Goal: Information Seeking & Learning: Learn about a topic

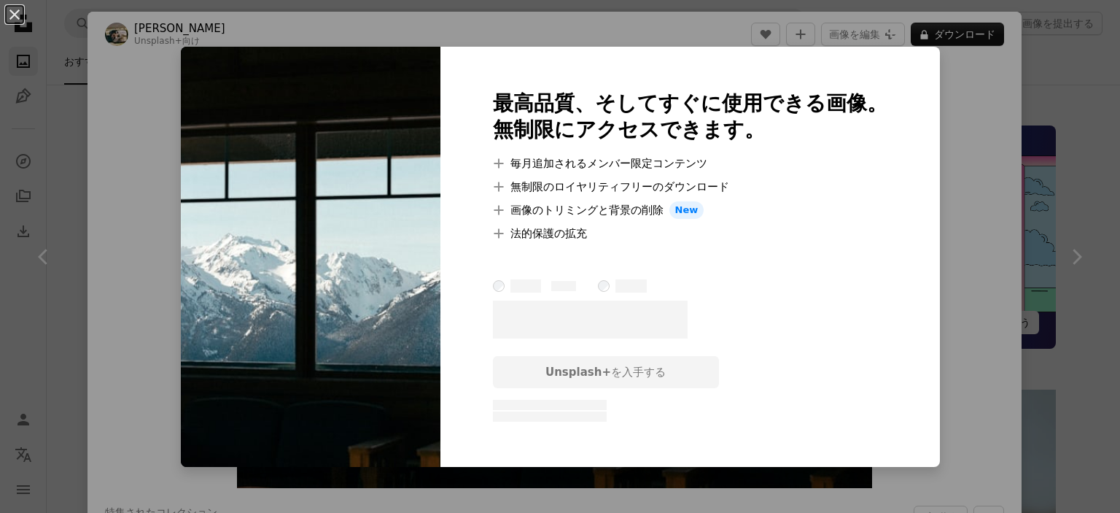
scroll to position [9140, 0]
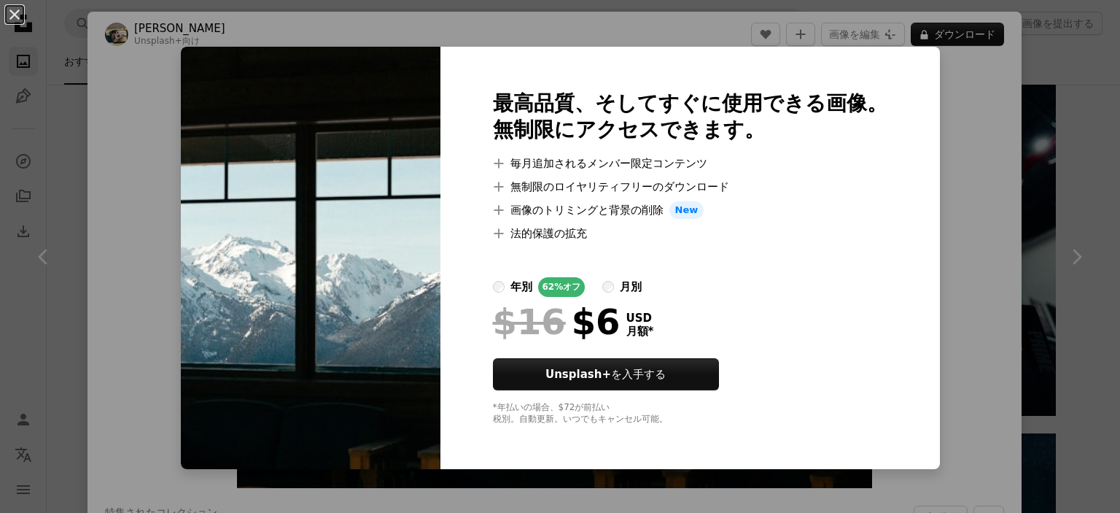
click at [720, 45] on div "An X shape 最高品質、そしてすぐに使用できる画像。 無制限にアクセスできます。 A plus sign 毎月追加されるメンバー限定コンテンツ A p…" at bounding box center [560, 256] width 1120 height 513
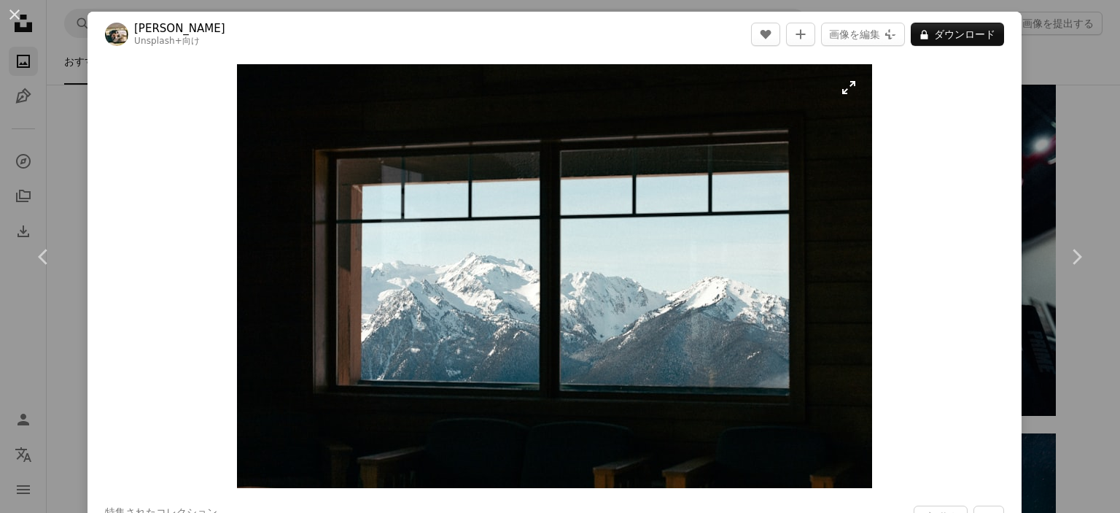
click at [842, 89] on img "この画像でズームインする" at bounding box center [554, 276] width 635 height 424
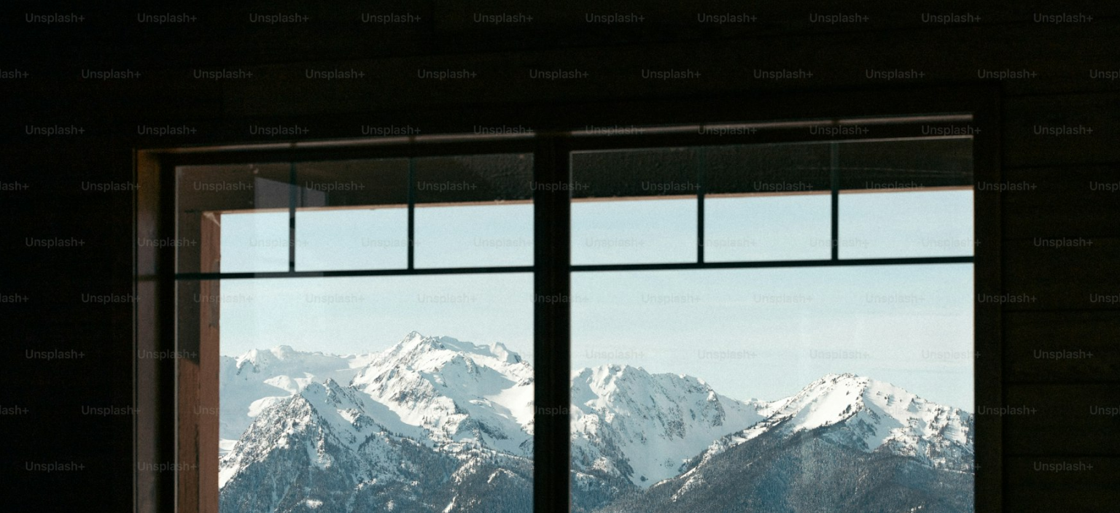
scroll to position [110, 0]
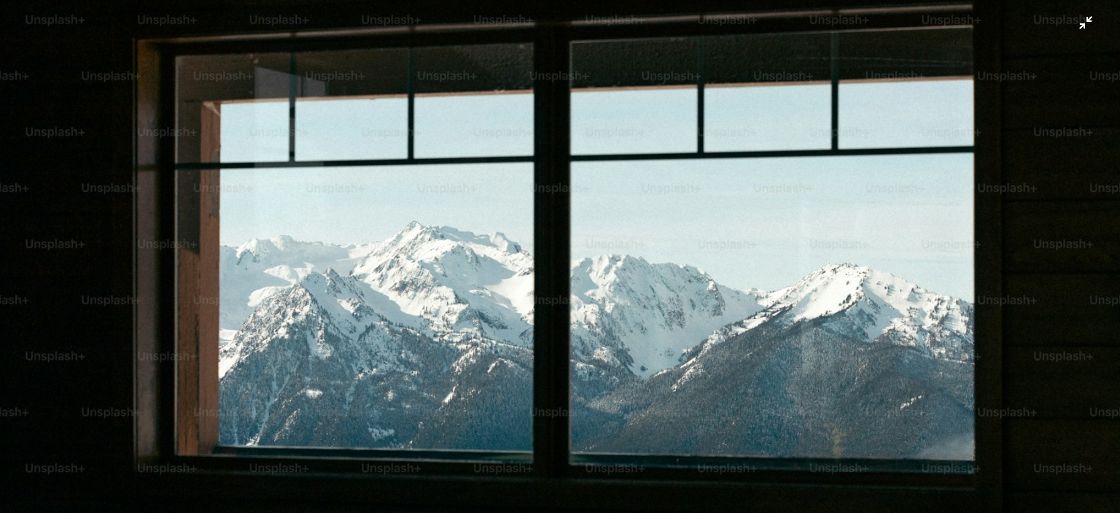
drag, startPoint x: 842, startPoint y: 89, endPoint x: 805, endPoint y: 128, distance: 53.6
click at [805, 128] on img "この画像でズームアウトする" at bounding box center [560, 263] width 1122 height 748
click at [805, 128] on img "この画像でズームアウトする" at bounding box center [554, 275] width 635 height 423
click at [805, 128] on img "この画像でズームアウトする" at bounding box center [560, 263] width 1122 height 748
click at [805, 128] on img "この画像でズームアウトする" at bounding box center [554, 275] width 635 height 423
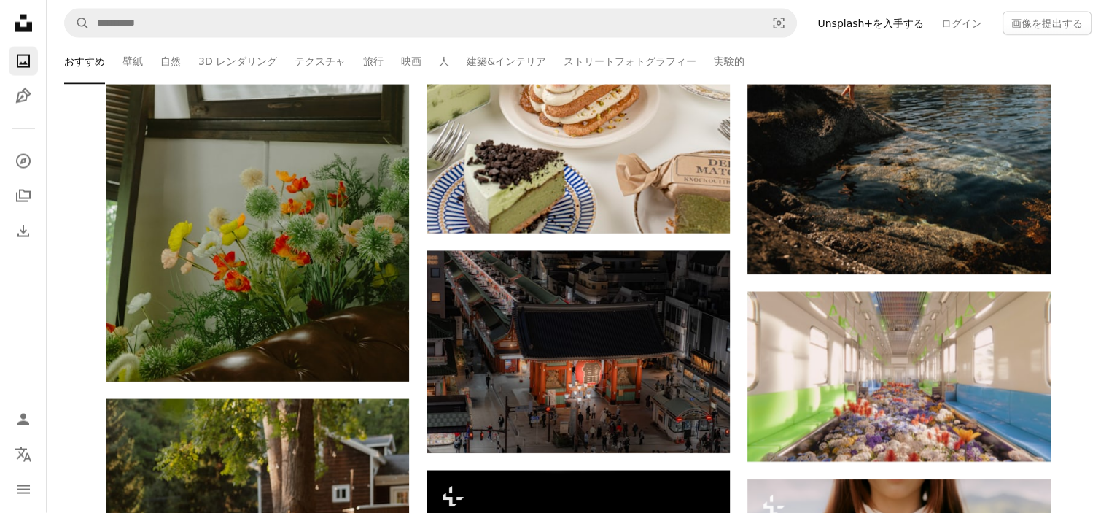
scroll to position [59258, 0]
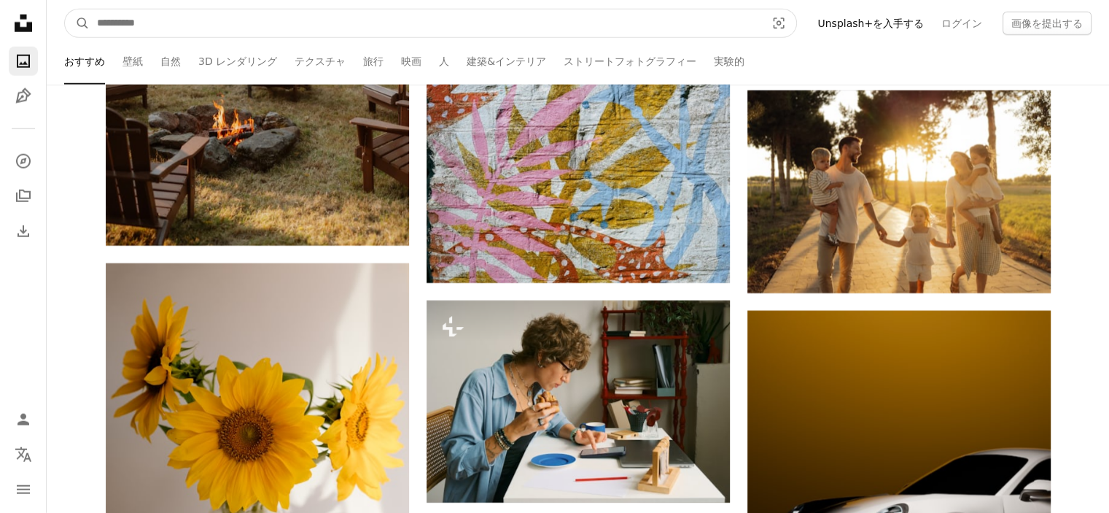
click at [370, 17] on input "サイト内でビジュアルを探す" at bounding box center [426, 23] width 672 height 28
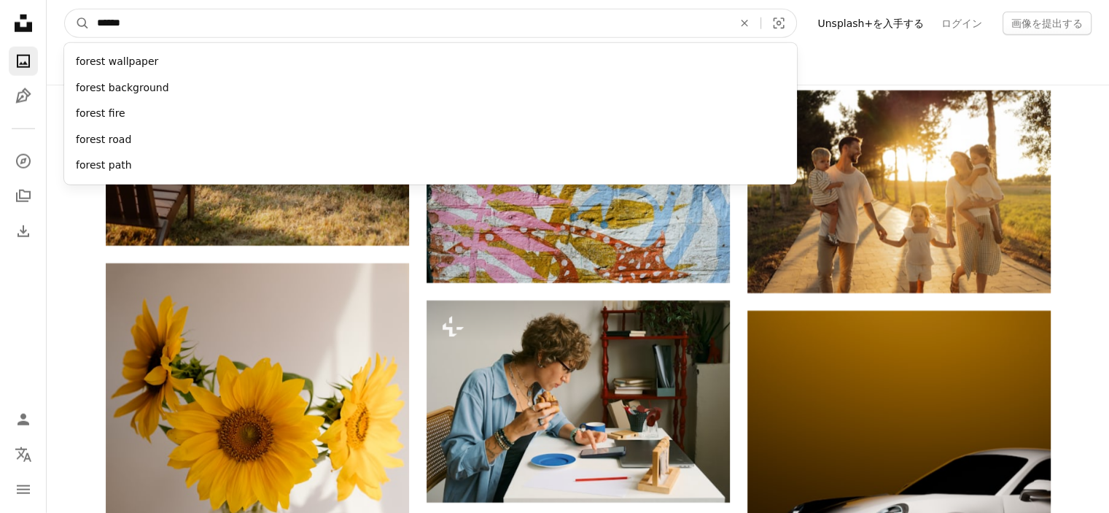
type input "******"
click at [65, 9] on button "A magnifying glass" at bounding box center [77, 23] width 25 height 28
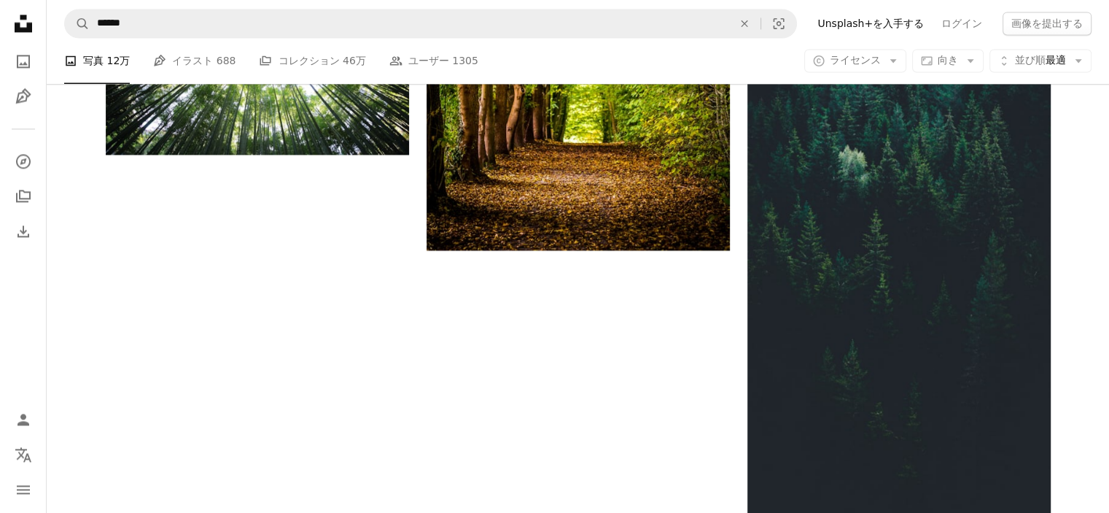
scroll to position [2901, 0]
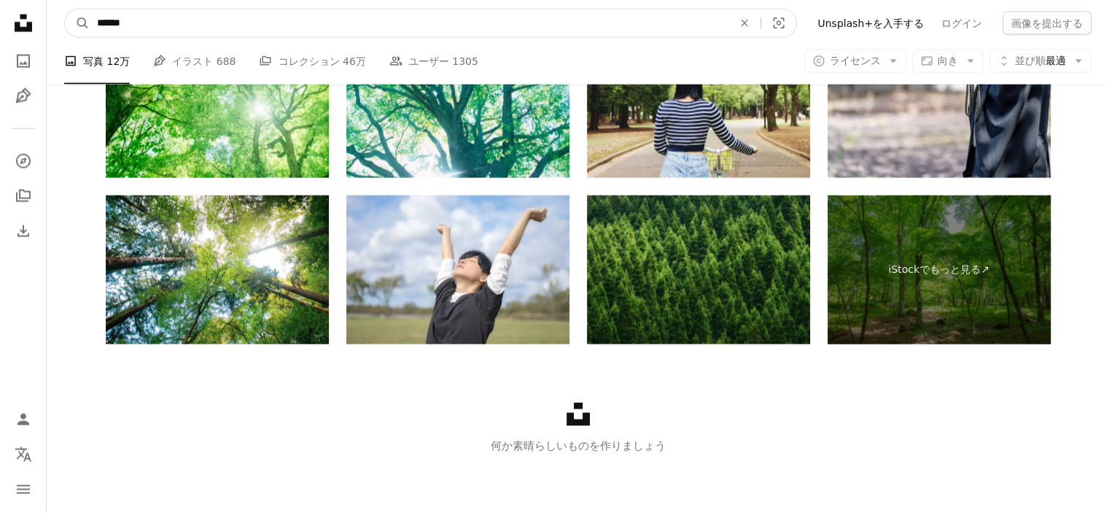
click at [244, 23] on input "******" at bounding box center [409, 23] width 639 height 28
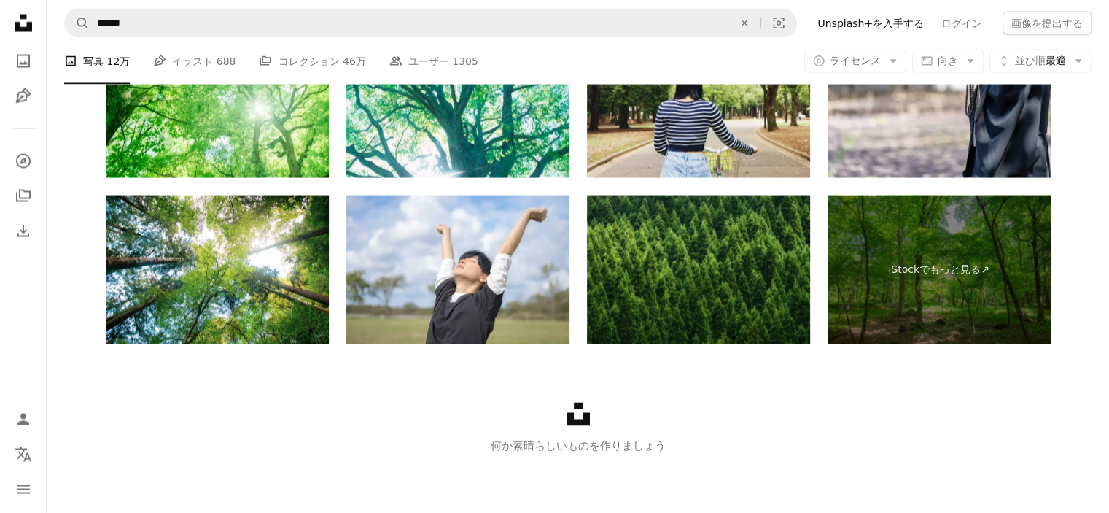
click at [299, 381] on div "Unsplash logo 何か素晴らしいものを作りましょう" at bounding box center [578, 428] width 1063 height 168
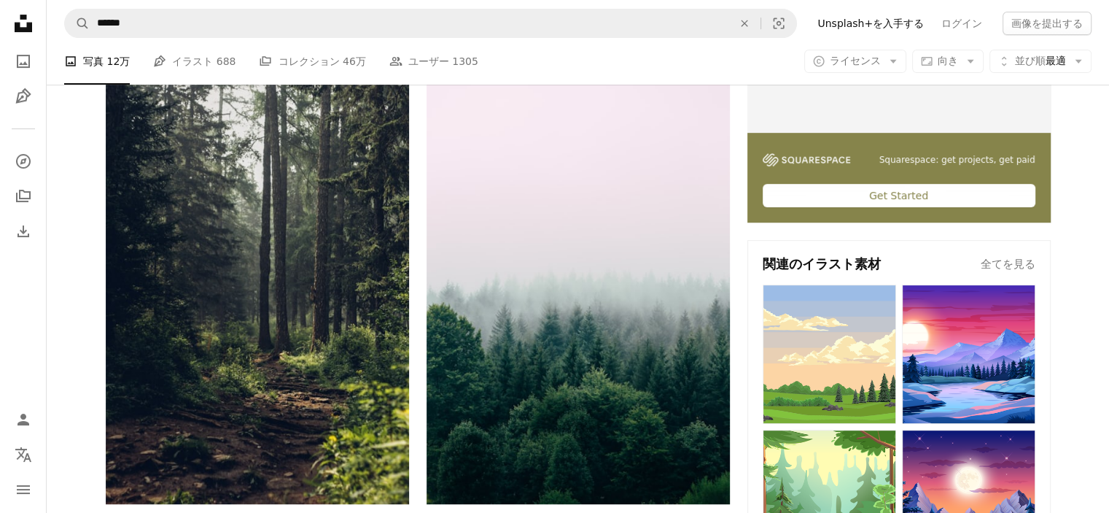
scroll to position [539, 0]
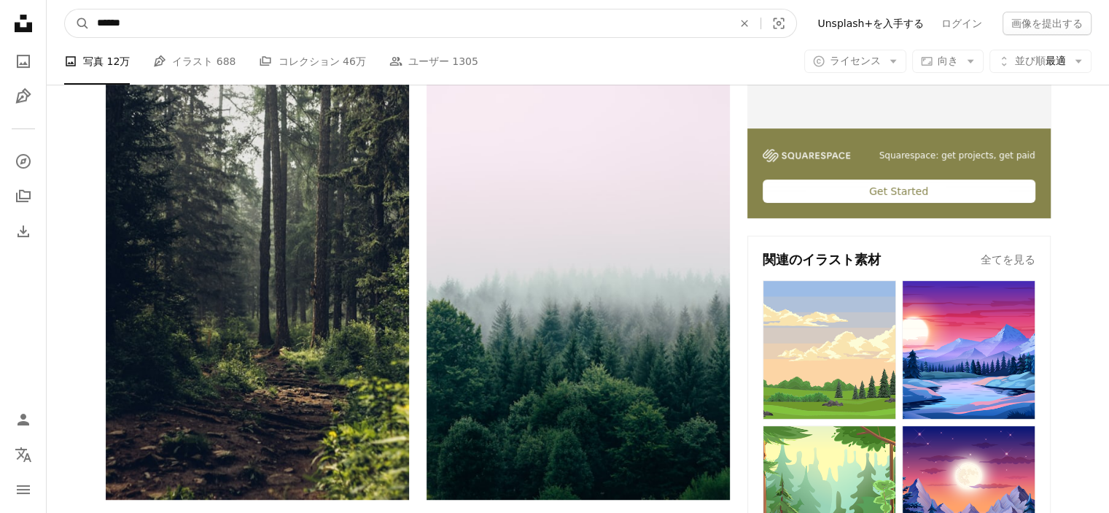
click at [362, 32] on input "******" at bounding box center [409, 23] width 639 height 28
type input "**********"
click button "A magnifying glass" at bounding box center [77, 23] width 25 height 28
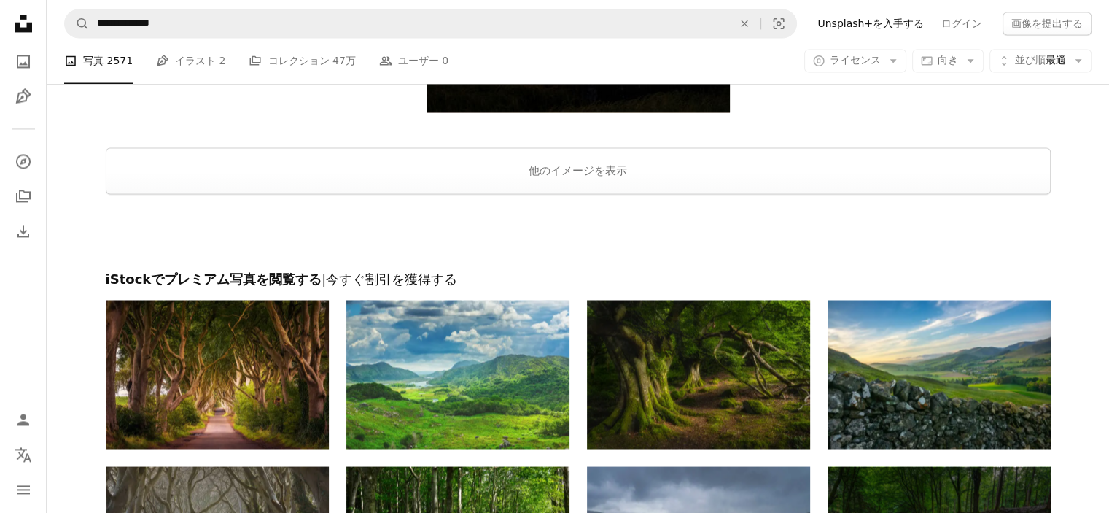
scroll to position [2022, 0]
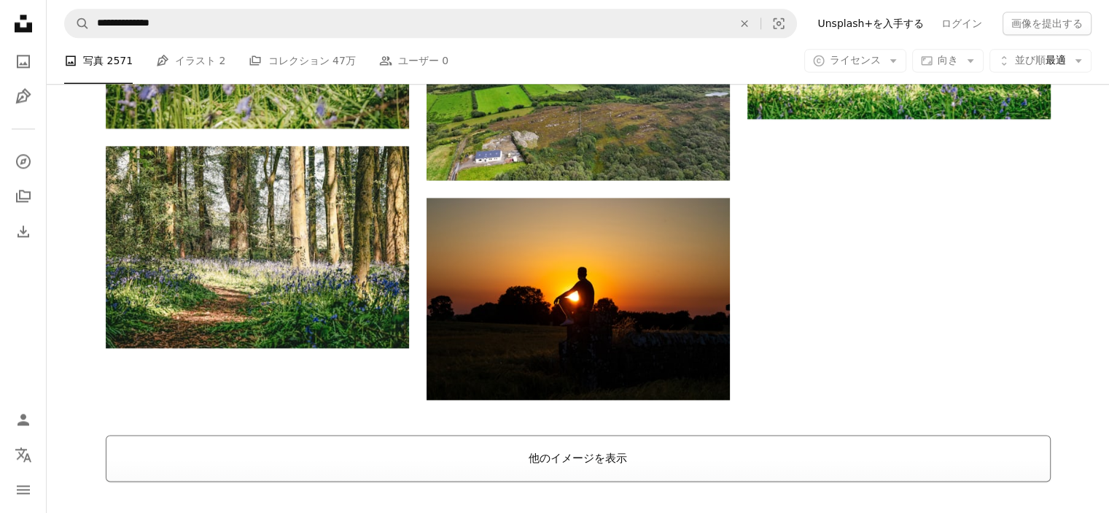
click at [595, 459] on button "他のイメージを表示" at bounding box center [578, 458] width 945 height 47
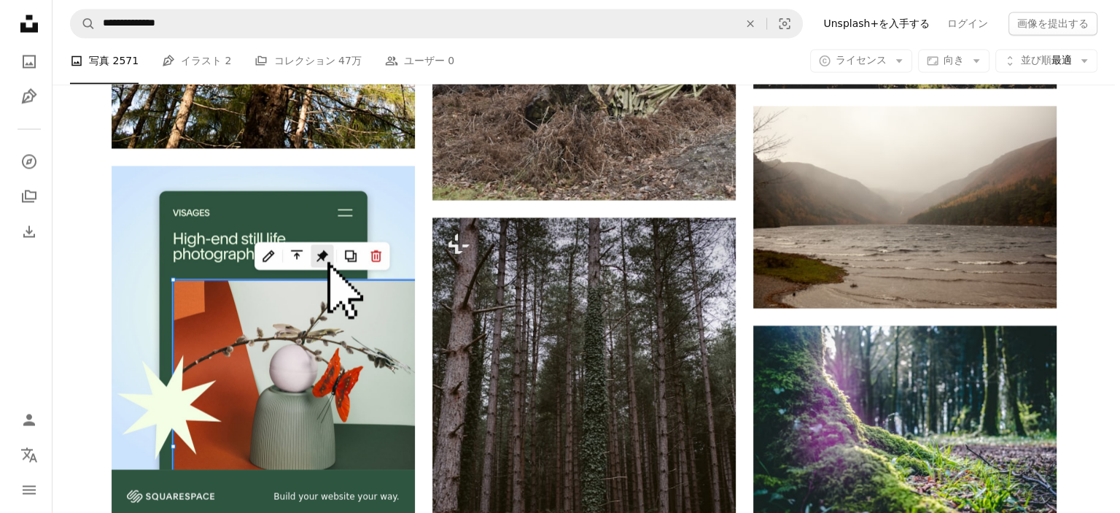
scroll to position [2690, 0]
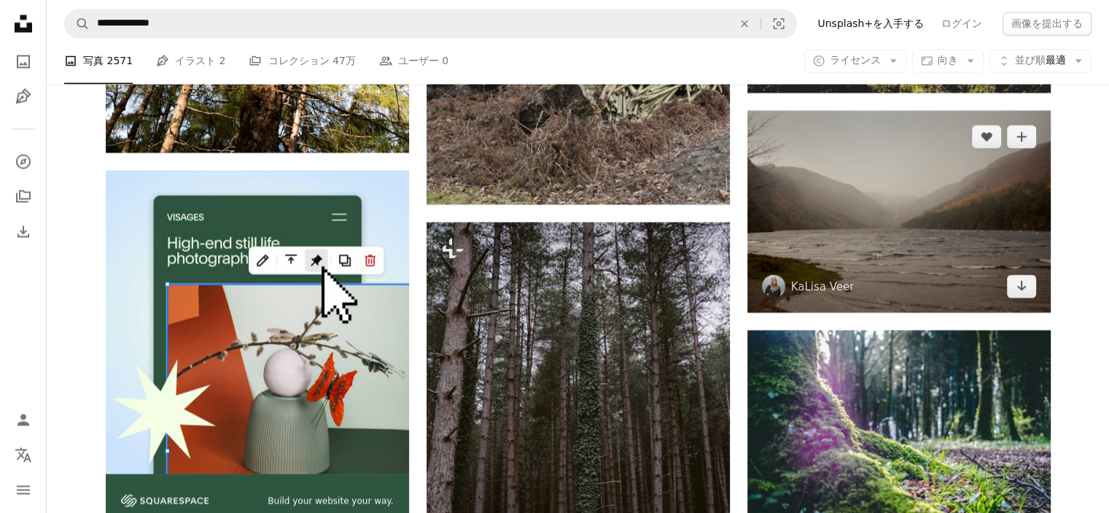
click at [888, 213] on img at bounding box center [899, 211] width 303 height 202
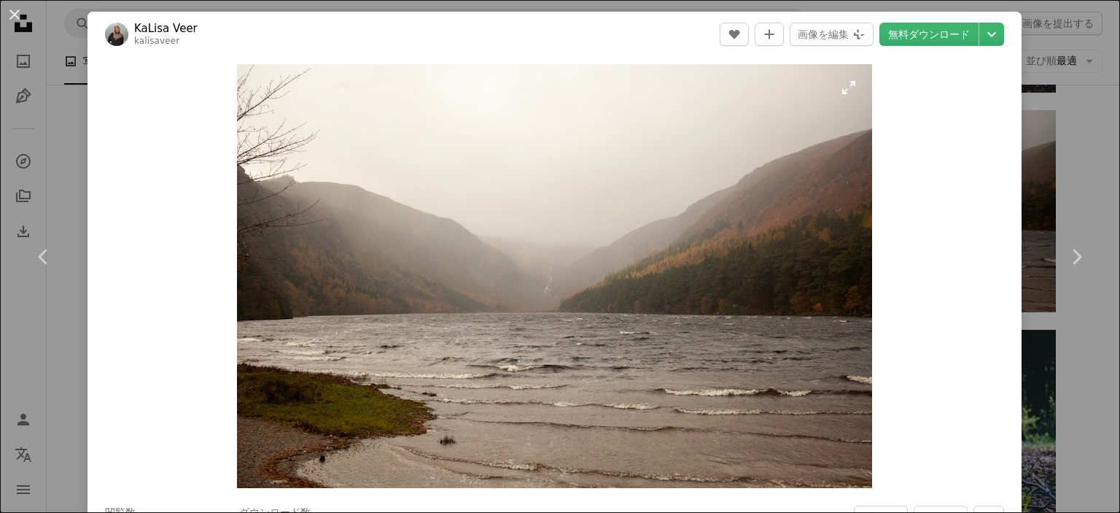
click at [732, 252] on img "この画像でズームインする" at bounding box center [554, 276] width 635 height 424
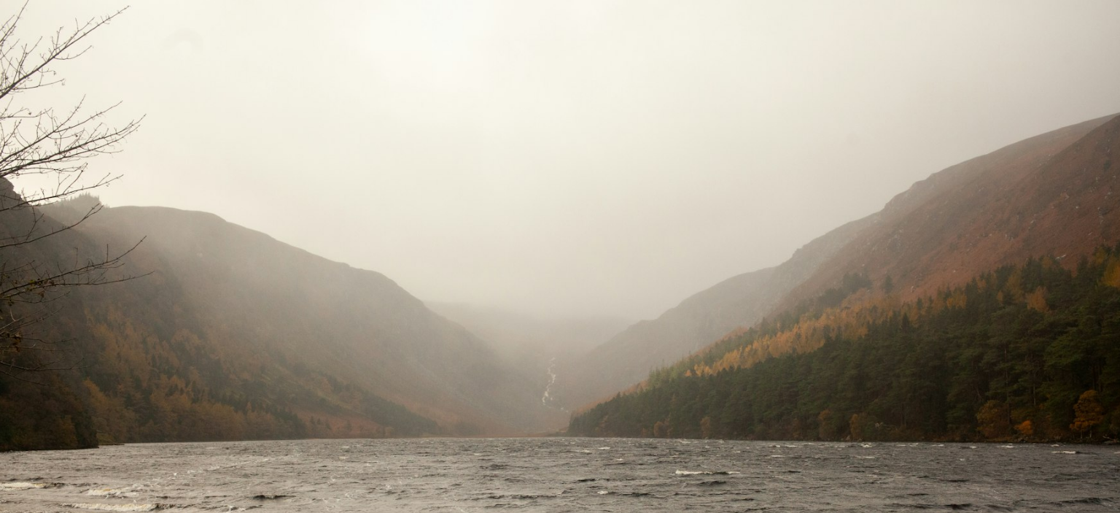
scroll to position [110, 0]
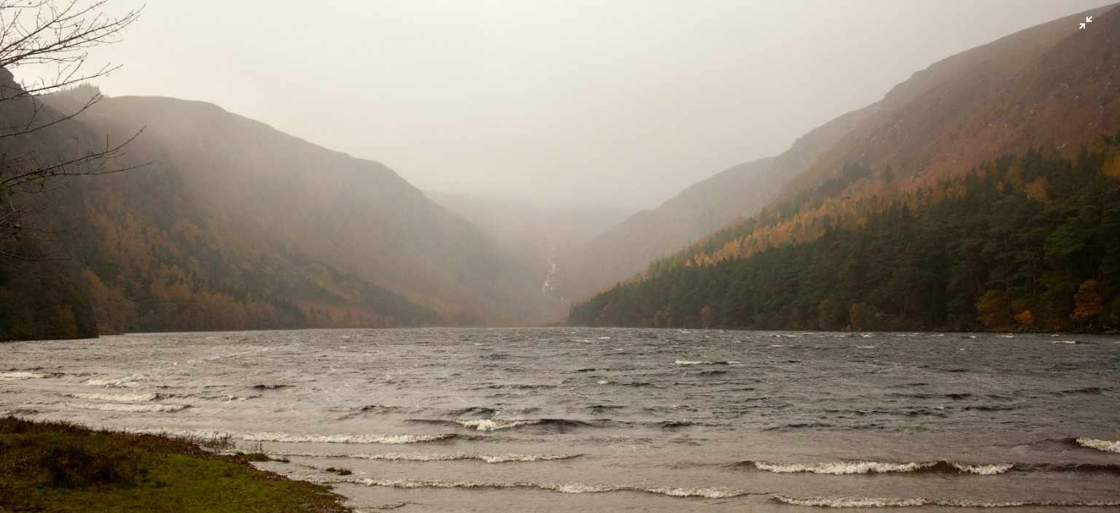
click at [732, 252] on img "この画像でズームアウトする" at bounding box center [560, 263] width 1122 height 748
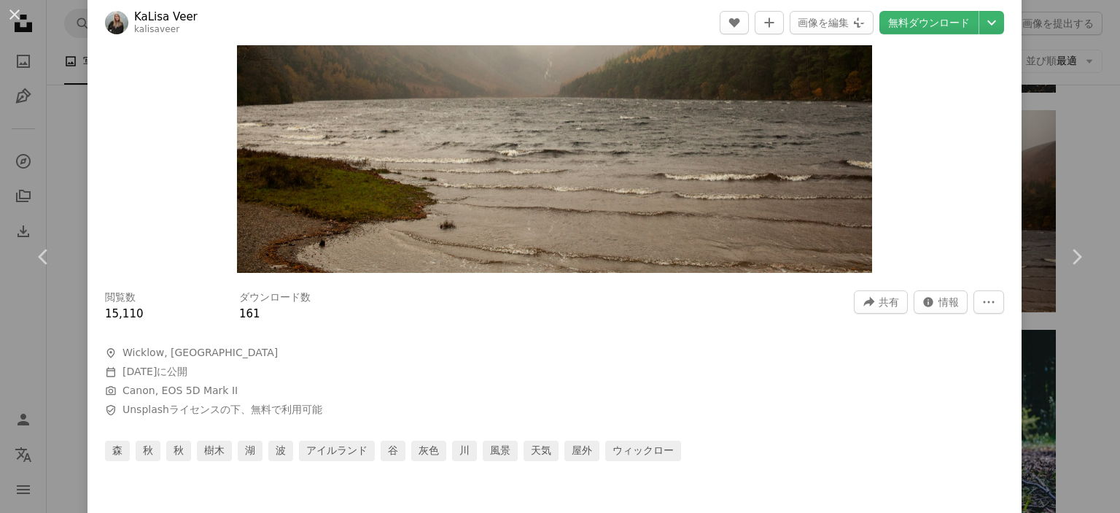
scroll to position [219, 0]
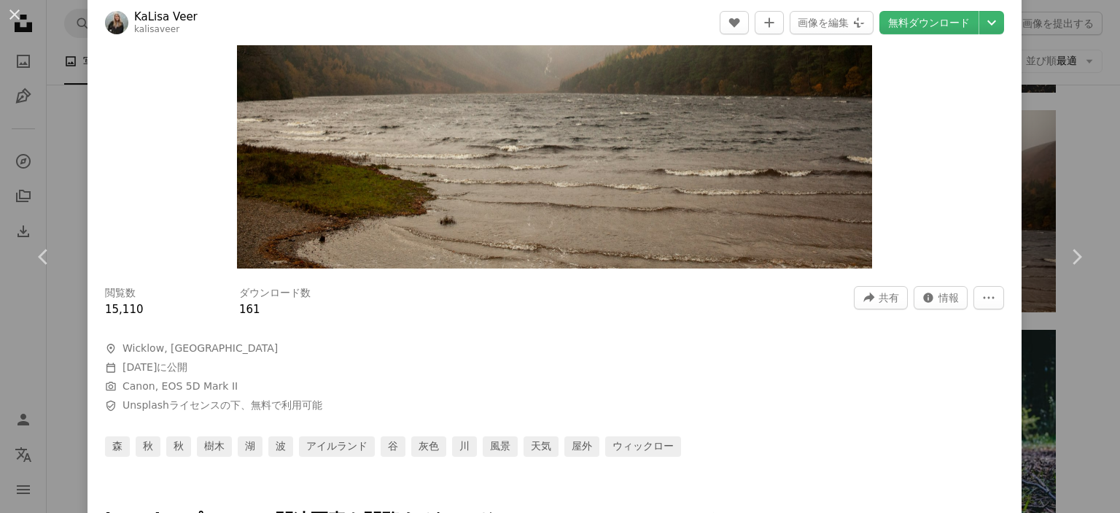
click at [567, 224] on img "この画像でズームインする" at bounding box center [554, 56] width 635 height 423
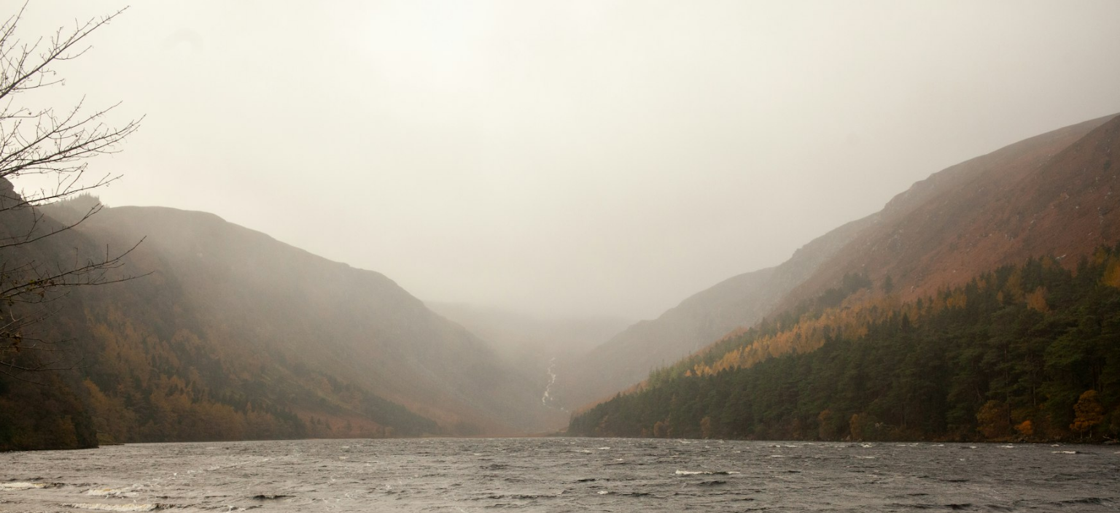
scroll to position [110, 0]
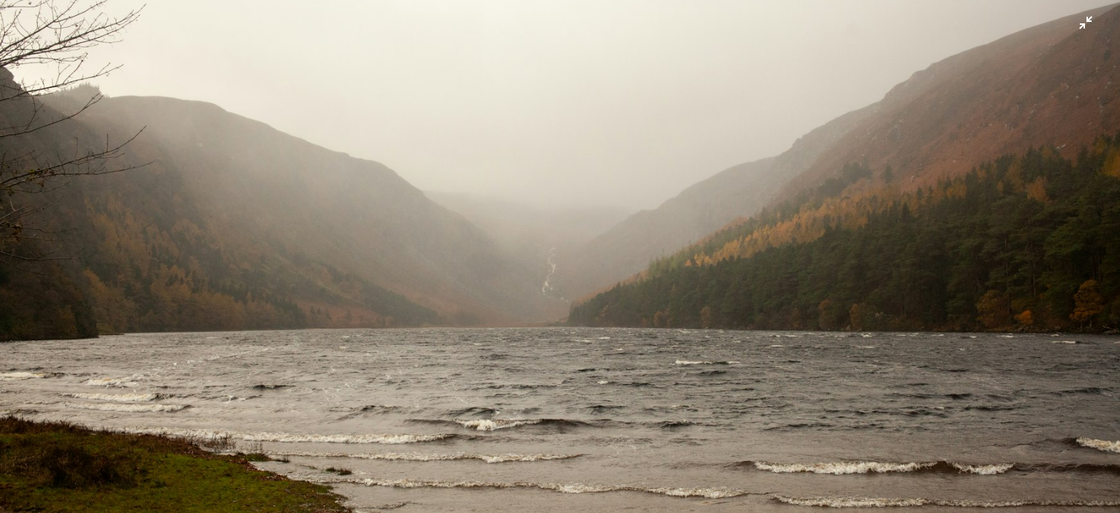
drag, startPoint x: 529, startPoint y: 374, endPoint x: 379, endPoint y: 332, distance: 156.1
click at [379, 332] on img "この画像でズームアウトする" at bounding box center [560, 263] width 1122 height 748
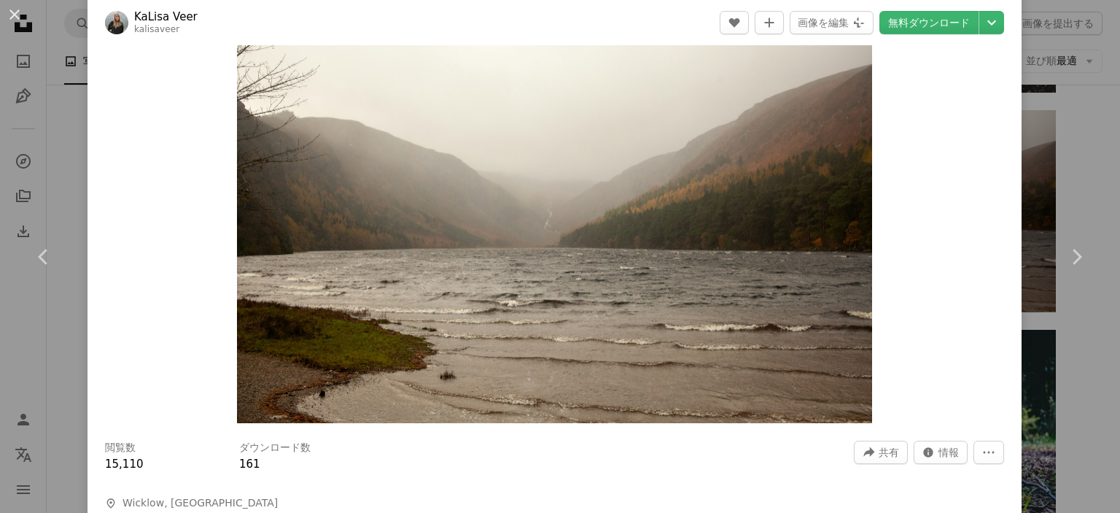
drag, startPoint x: 379, startPoint y: 332, endPoint x: 362, endPoint y: 253, distance: 80.7
click at [362, 253] on img "この画像でズームインする" at bounding box center [554, 211] width 635 height 423
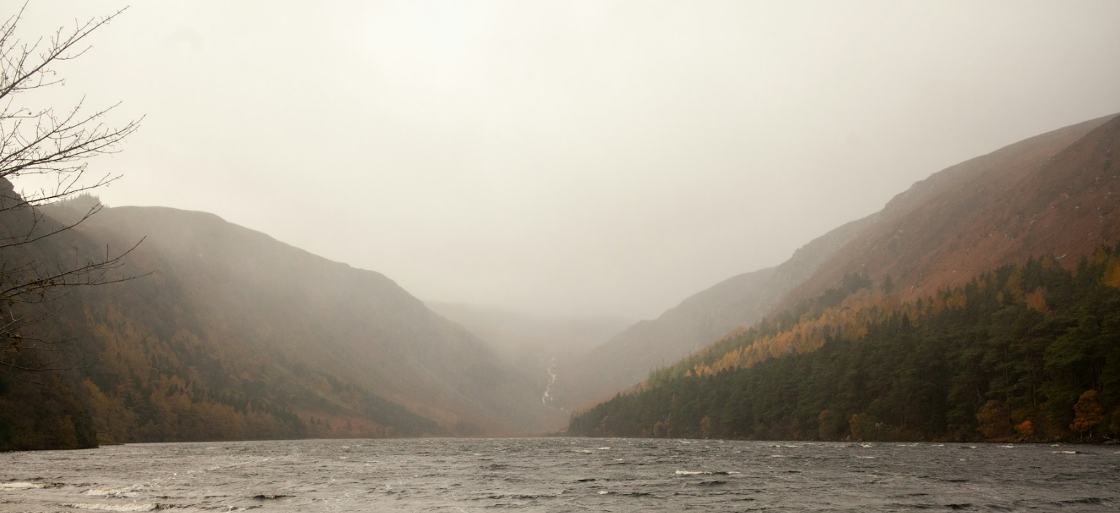
scroll to position [110, 0]
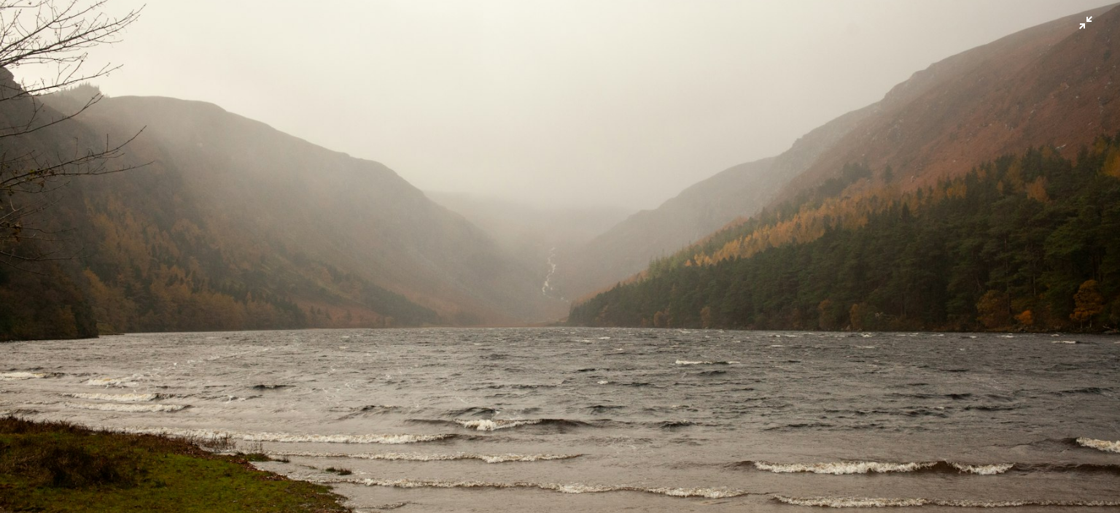
drag, startPoint x: 362, startPoint y: 253, endPoint x: 559, endPoint y: 96, distance: 251.6
click at [559, 96] on img "この画像でズームアウトする" at bounding box center [560, 263] width 1122 height 748
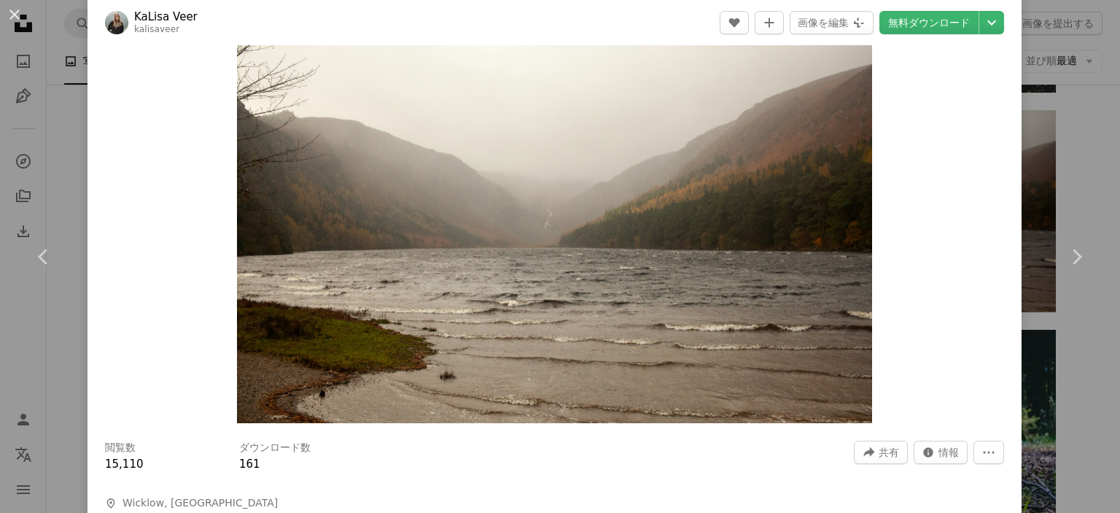
click at [683, 125] on img "この画像でズームインする" at bounding box center [554, 211] width 635 height 423
click at [548, 158] on img "この画像でズームインする" at bounding box center [554, 211] width 635 height 423
click at [82, 228] on link "Chevron left" at bounding box center [44, 257] width 88 height 140
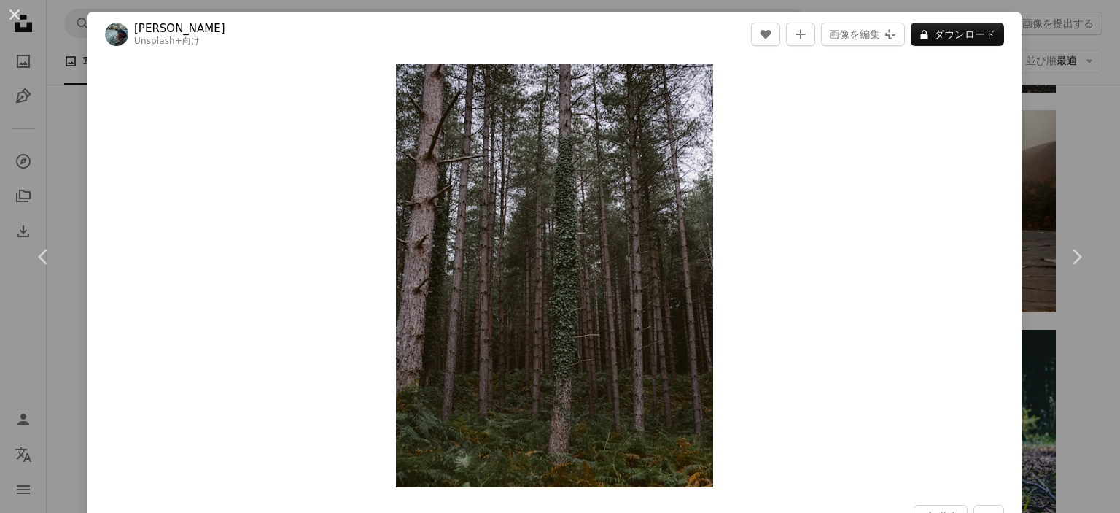
click at [1090, 112] on div "An X shape Chevron left Chevron right [PERSON_NAME] Unsplash+ 向け A heart A plus…" at bounding box center [560, 256] width 1120 height 513
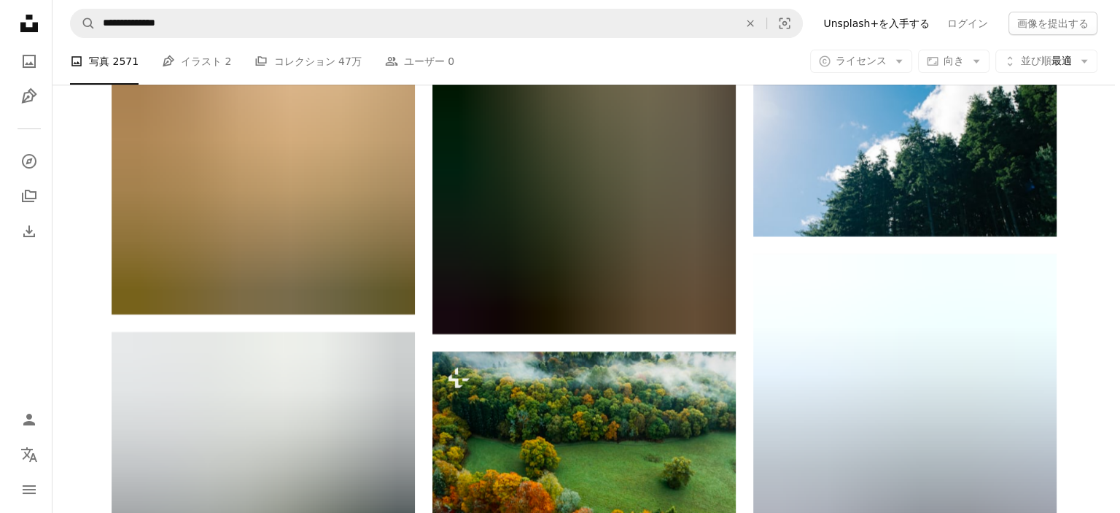
scroll to position [11968, 0]
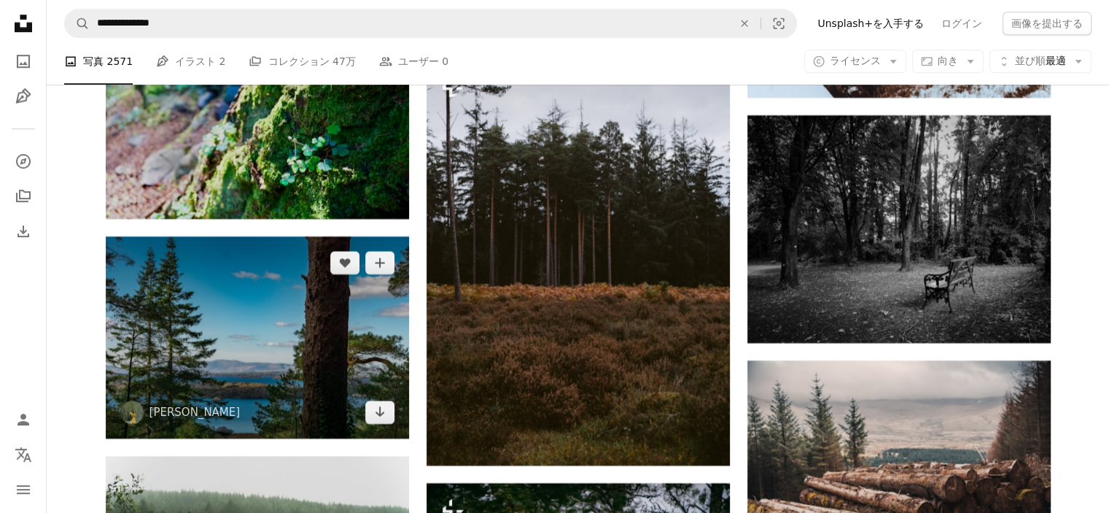
click at [331, 327] on img at bounding box center [257, 337] width 303 height 202
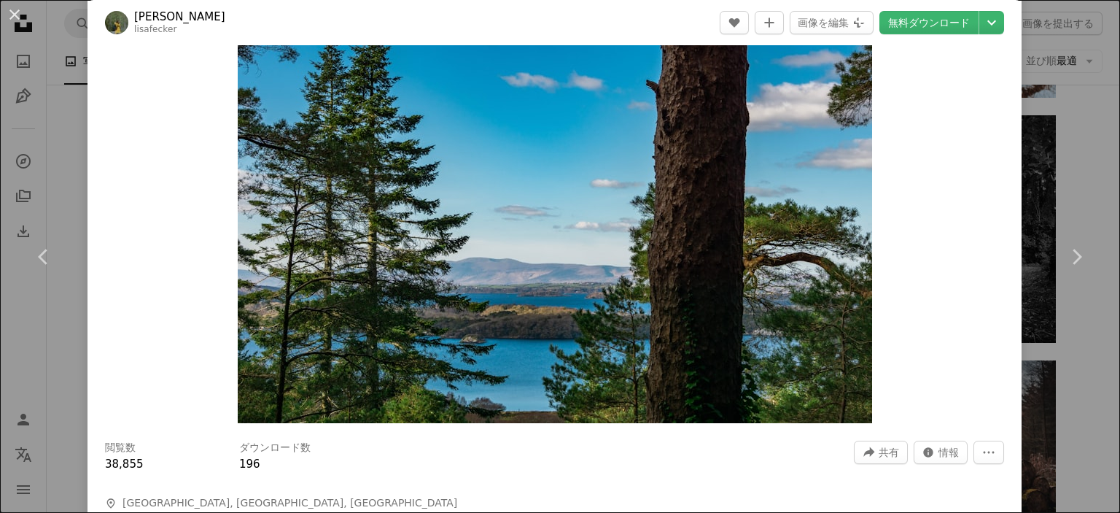
scroll to position [292, 0]
